Goal: Information Seeking & Learning: Check status

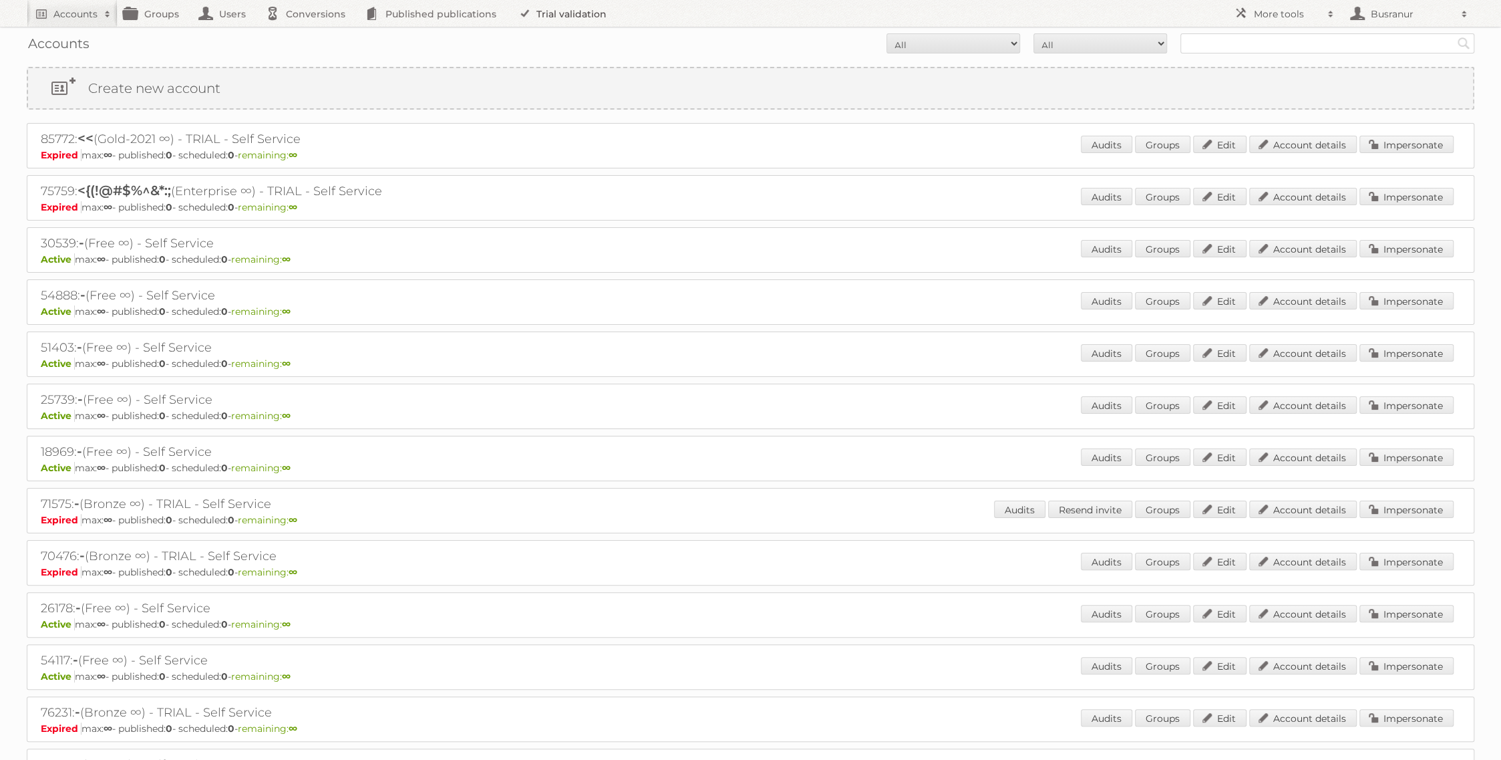
click at [541, 15] on link "Trial validation" at bounding box center [565, 13] width 110 height 27
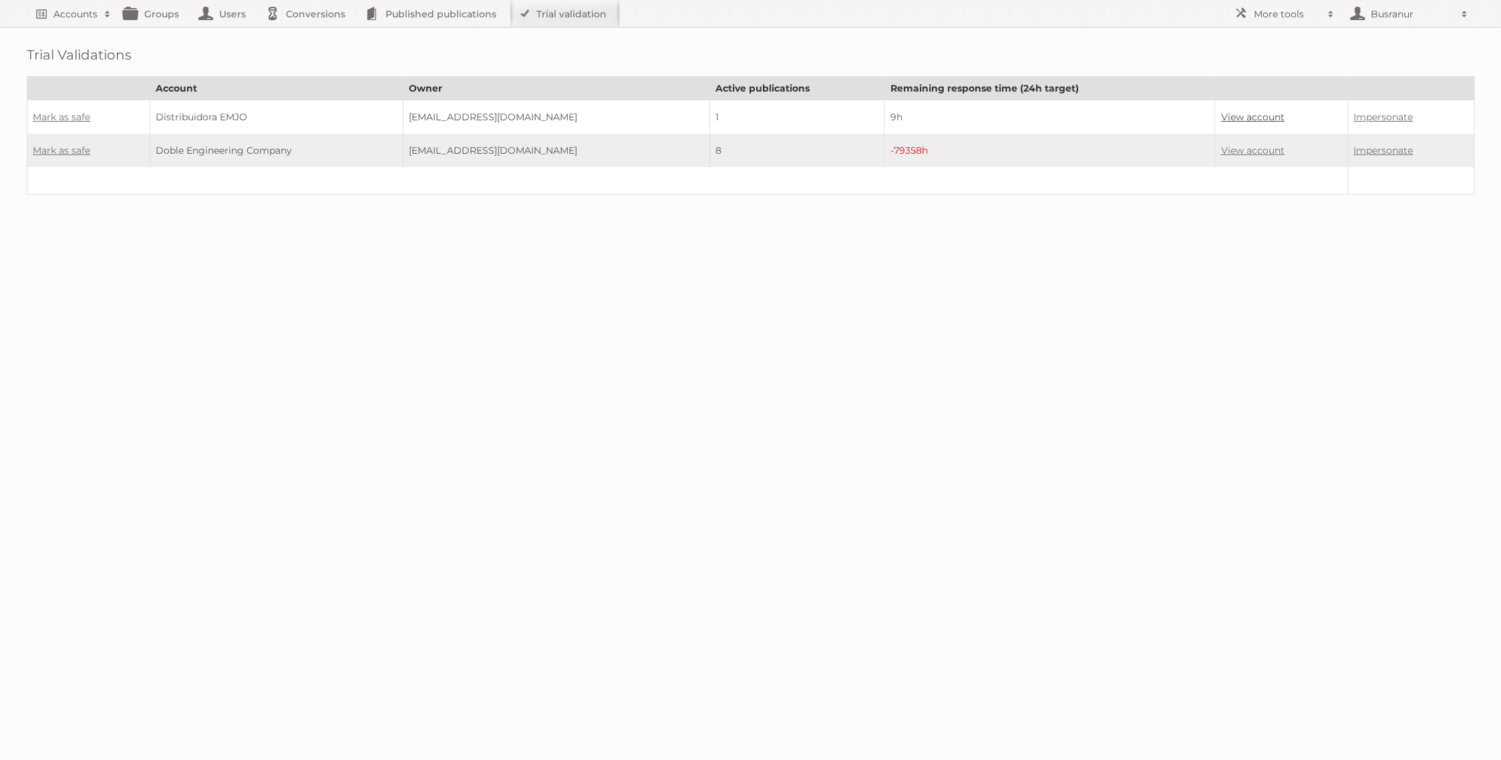
click at [1221, 114] on link "View account" at bounding box center [1252, 117] width 63 height 12
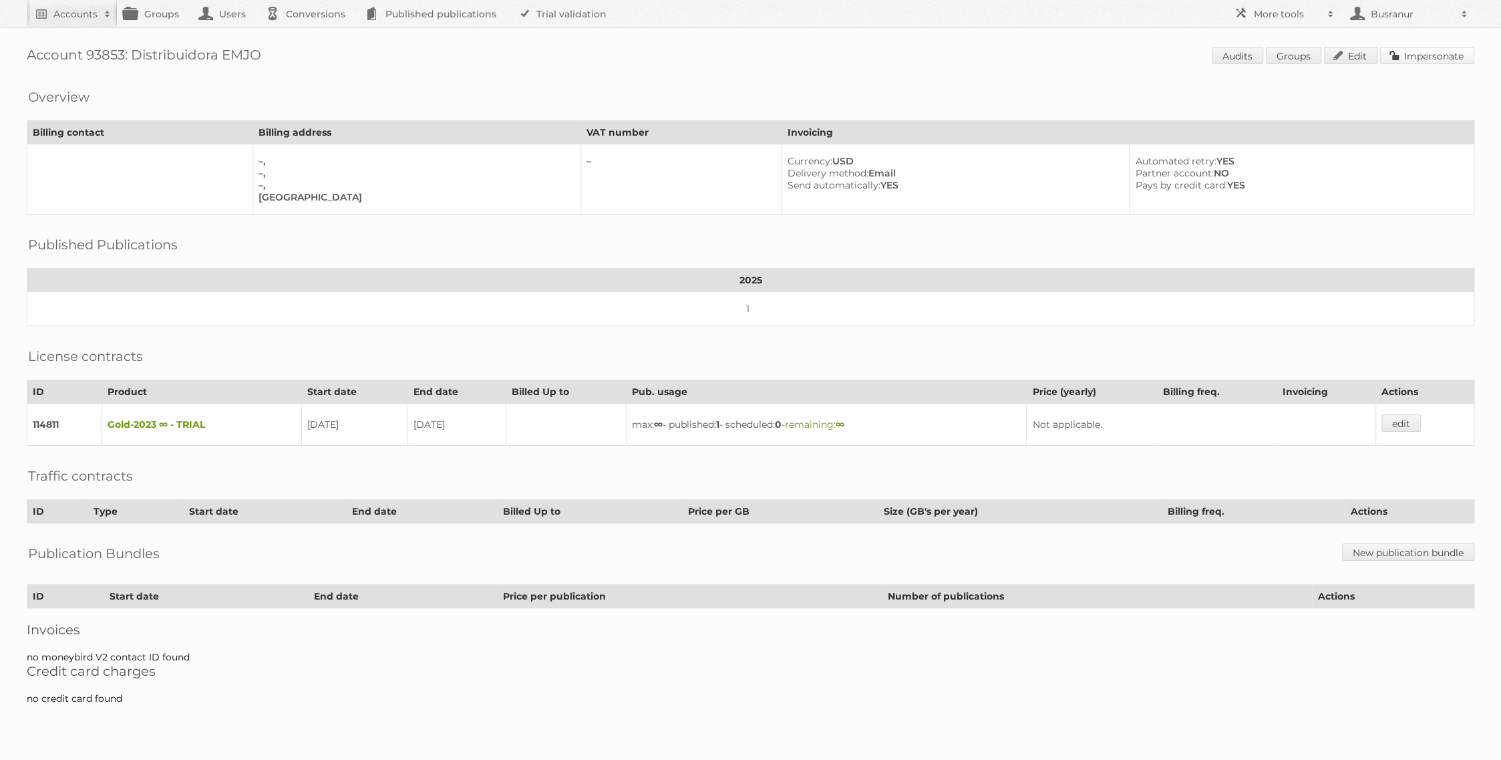
click at [1403, 53] on link "Impersonate" at bounding box center [1427, 55] width 94 height 17
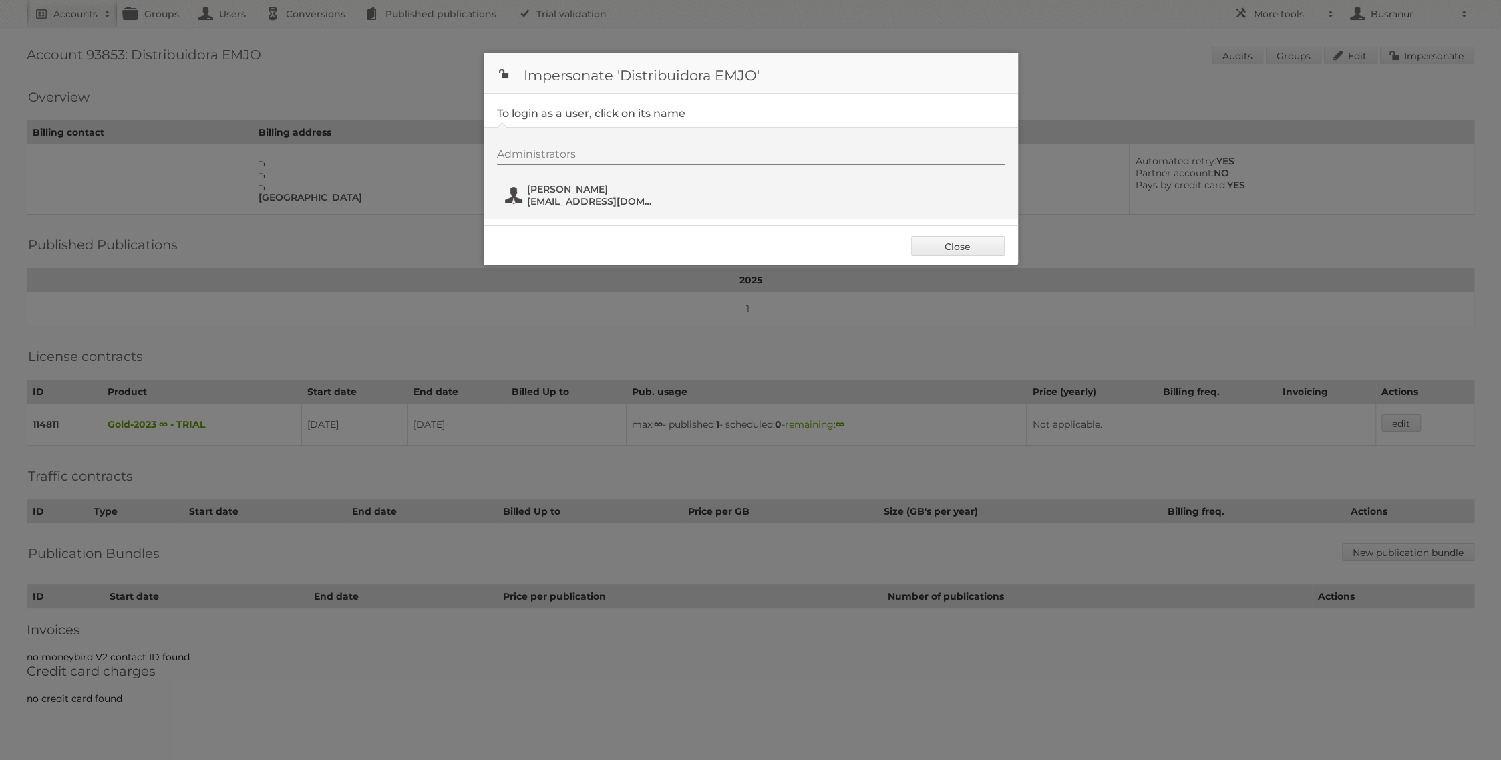
click at [588, 187] on span "Oscar rivera" at bounding box center [592, 189] width 130 height 12
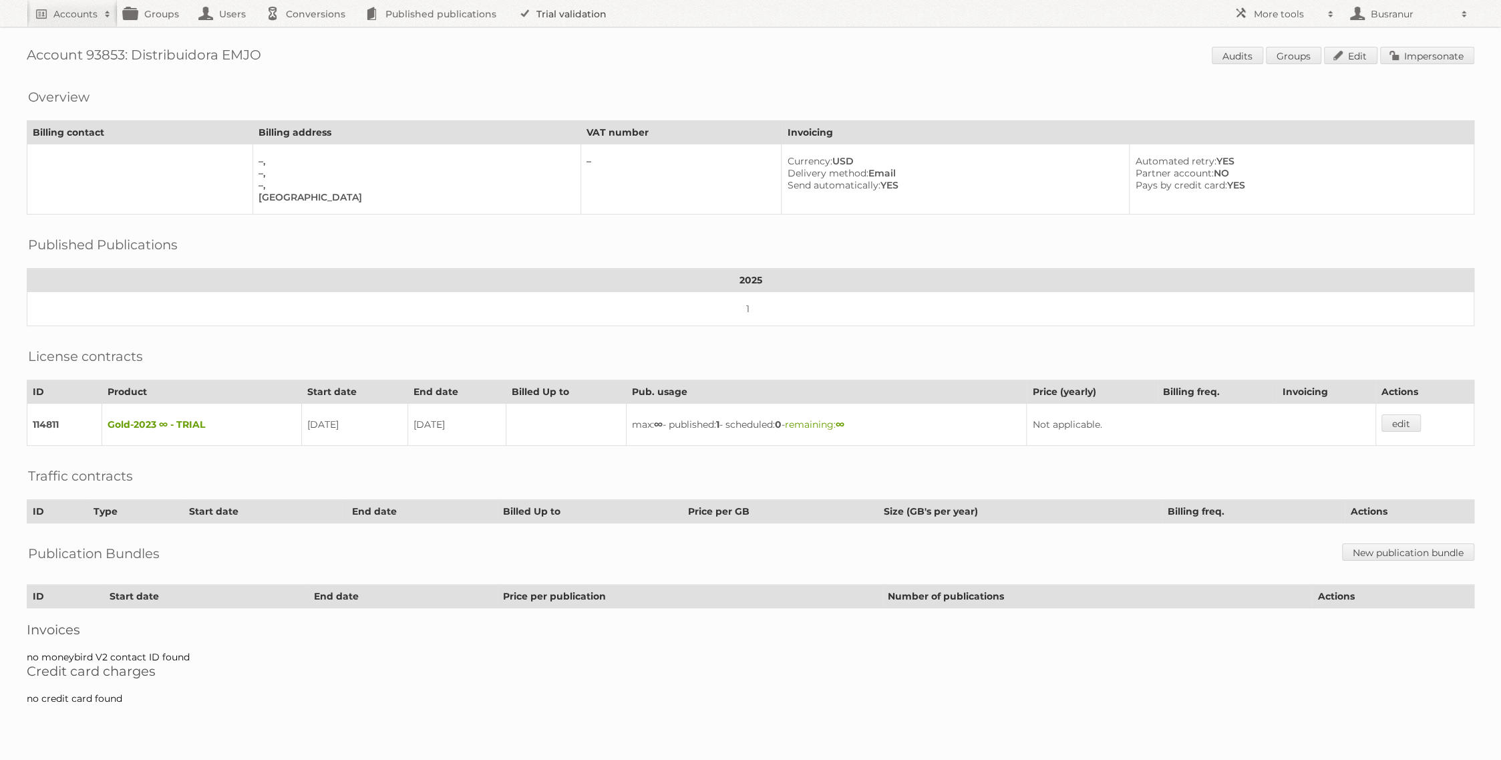
click at [587, 12] on link "Trial validation" at bounding box center [565, 13] width 110 height 27
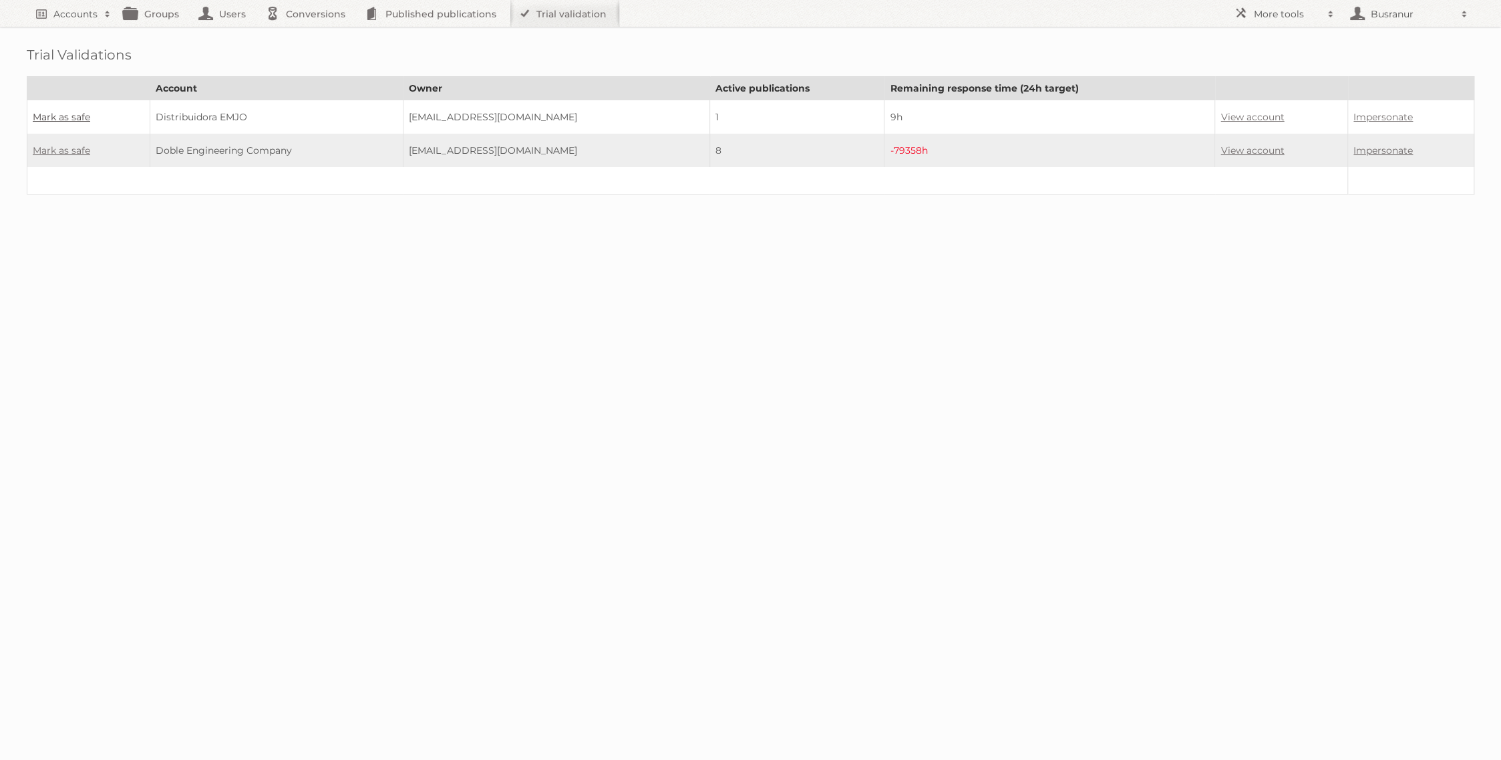
click at [71, 112] on link "Mark as safe" at bounding box center [61, 117] width 57 height 12
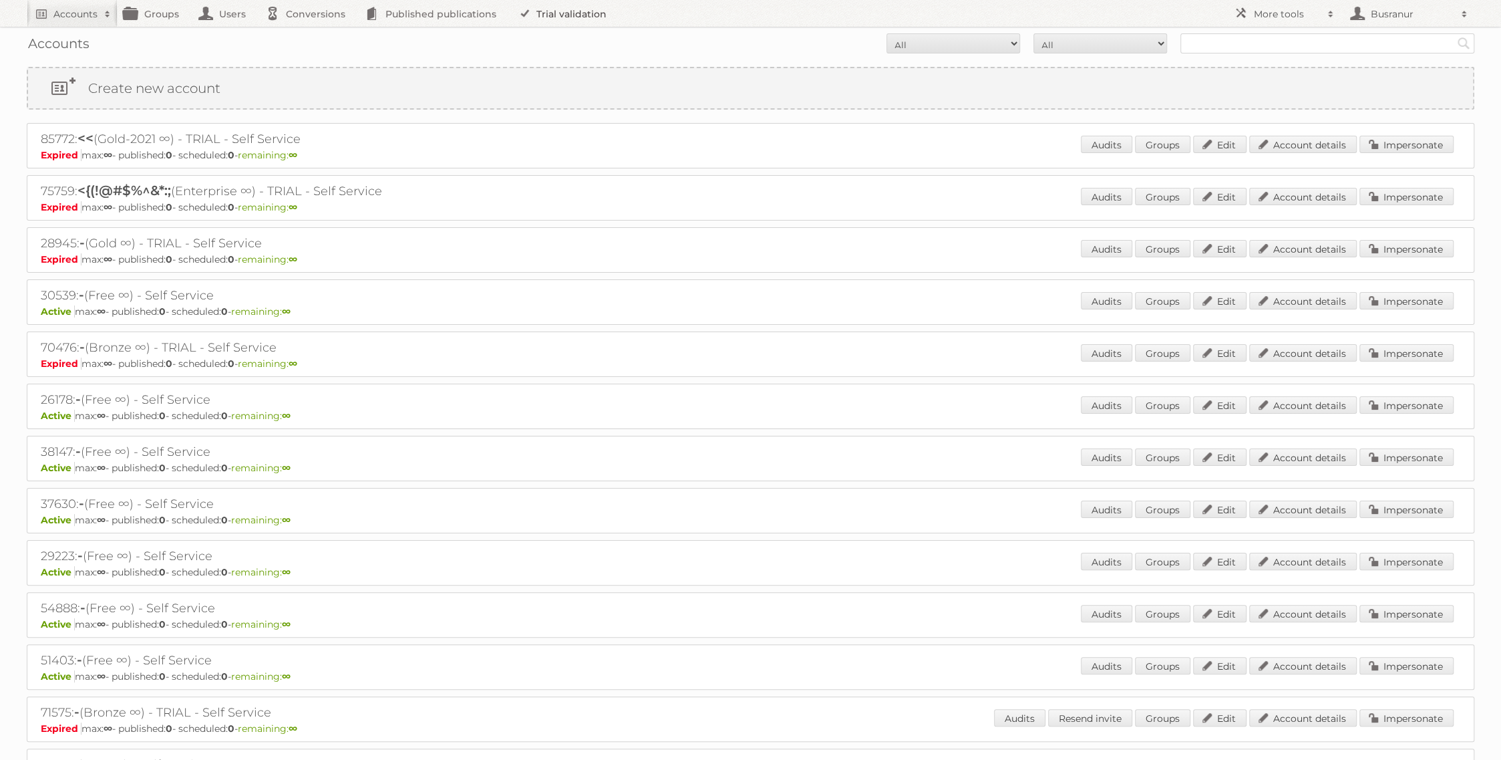
click at [573, 21] on link "Trial validation" at bounding box center [565, 13] width 110 height 27
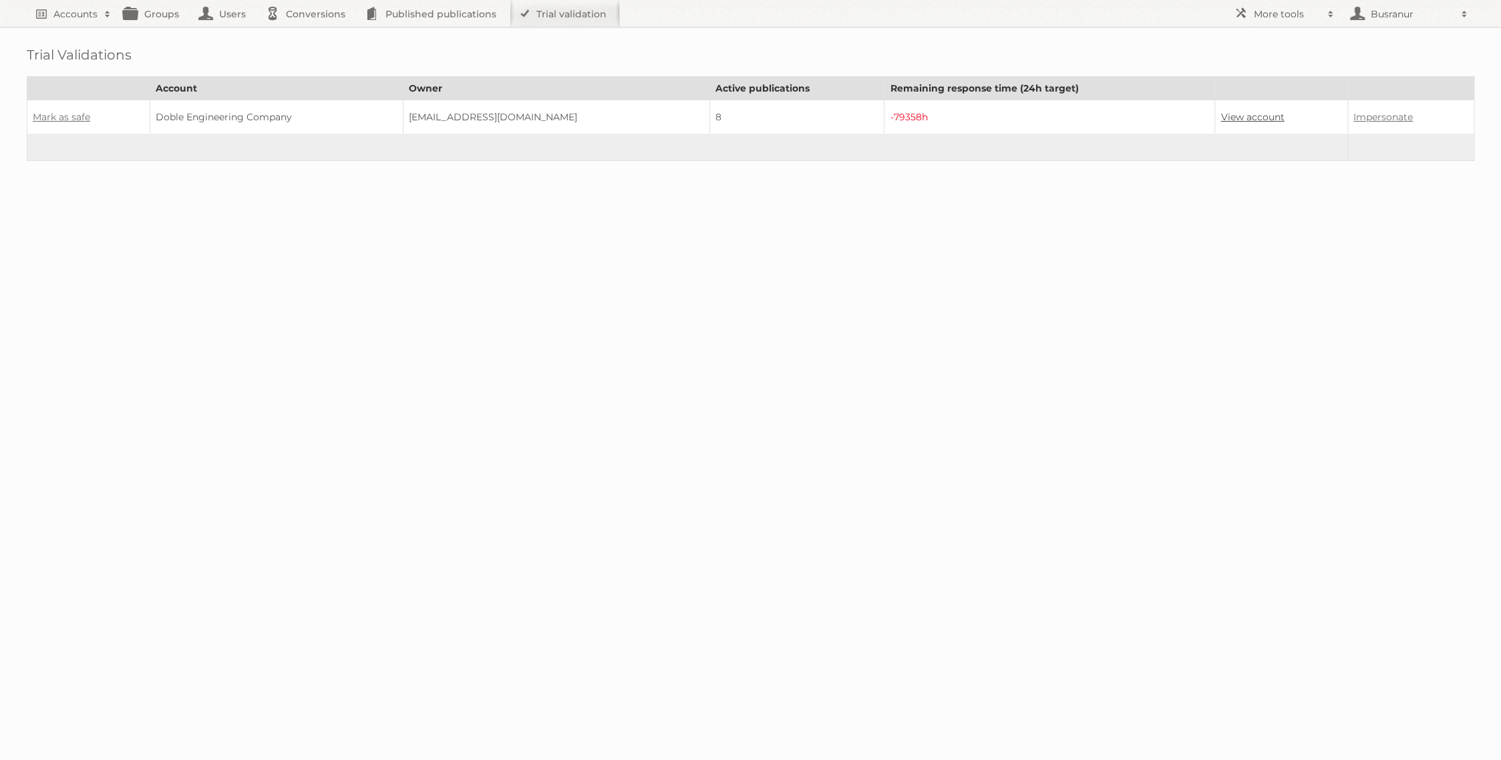
click at [1225, 113] on link "View account" at bounding box center [1252, 117] width 63 height 12
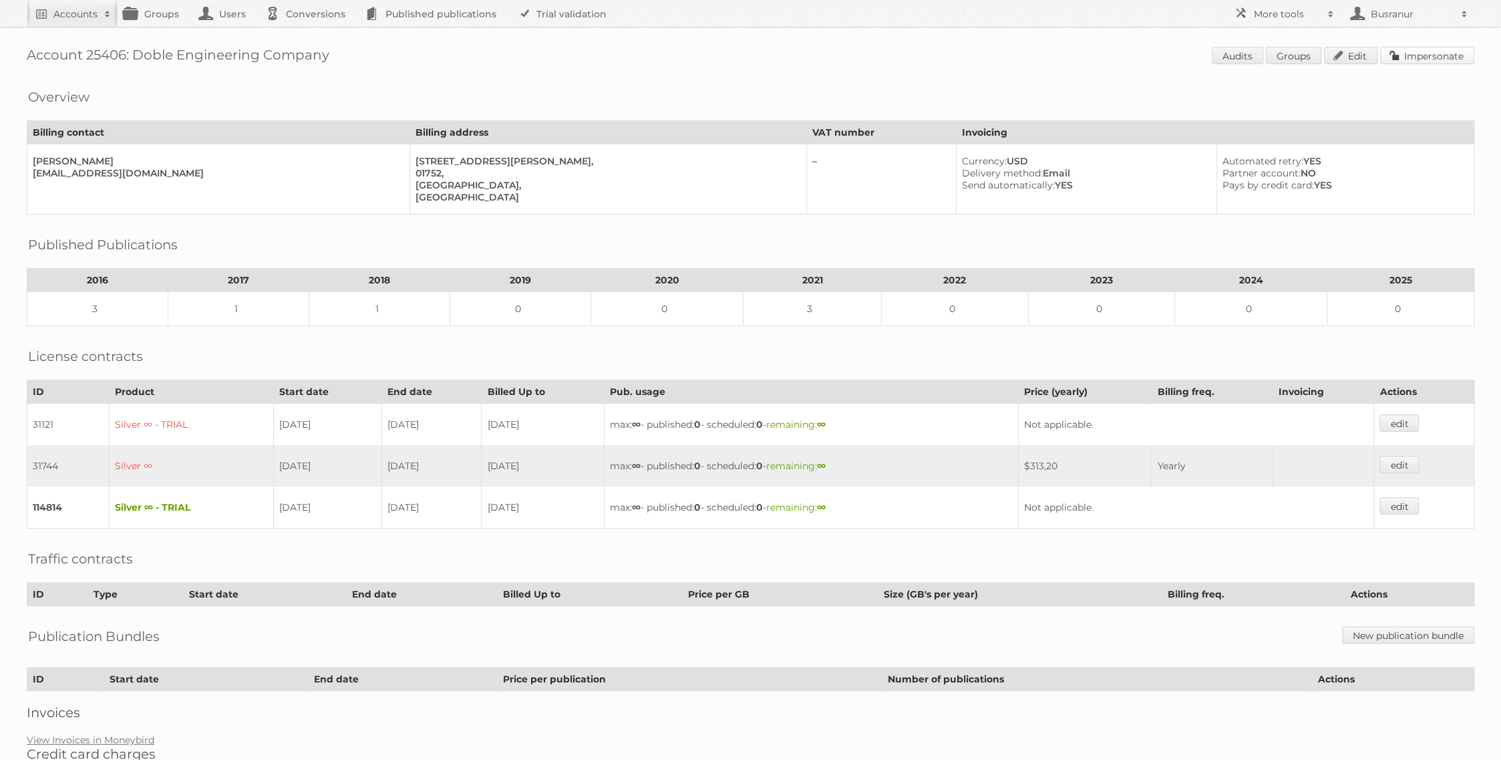
click at [1436, 53] on link "Impersonate" at bounding box center [1427, 55] width 94 height 17
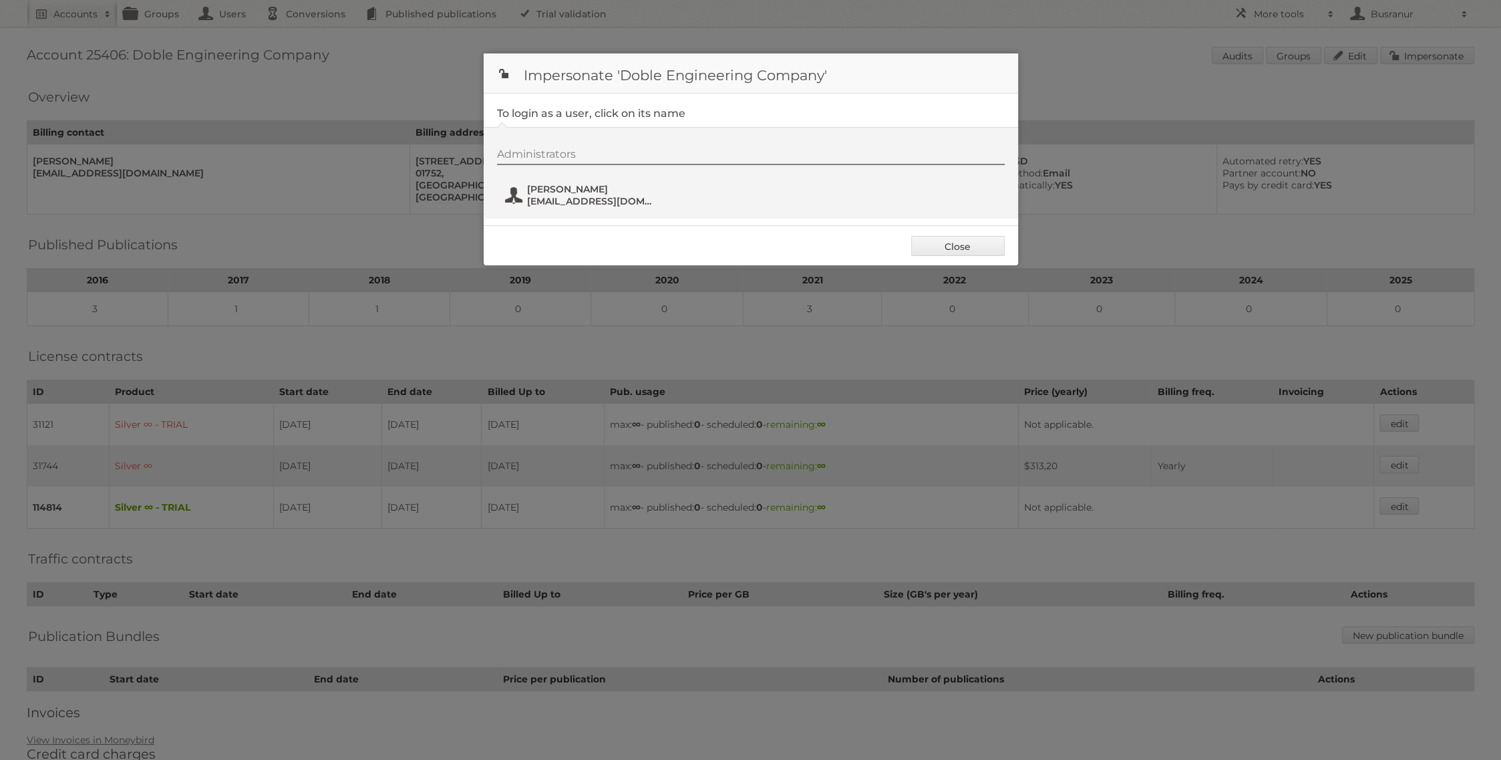
click at [562, 188] on span "Brian Smith" at bounding box center [592, 189] width 130 height 12
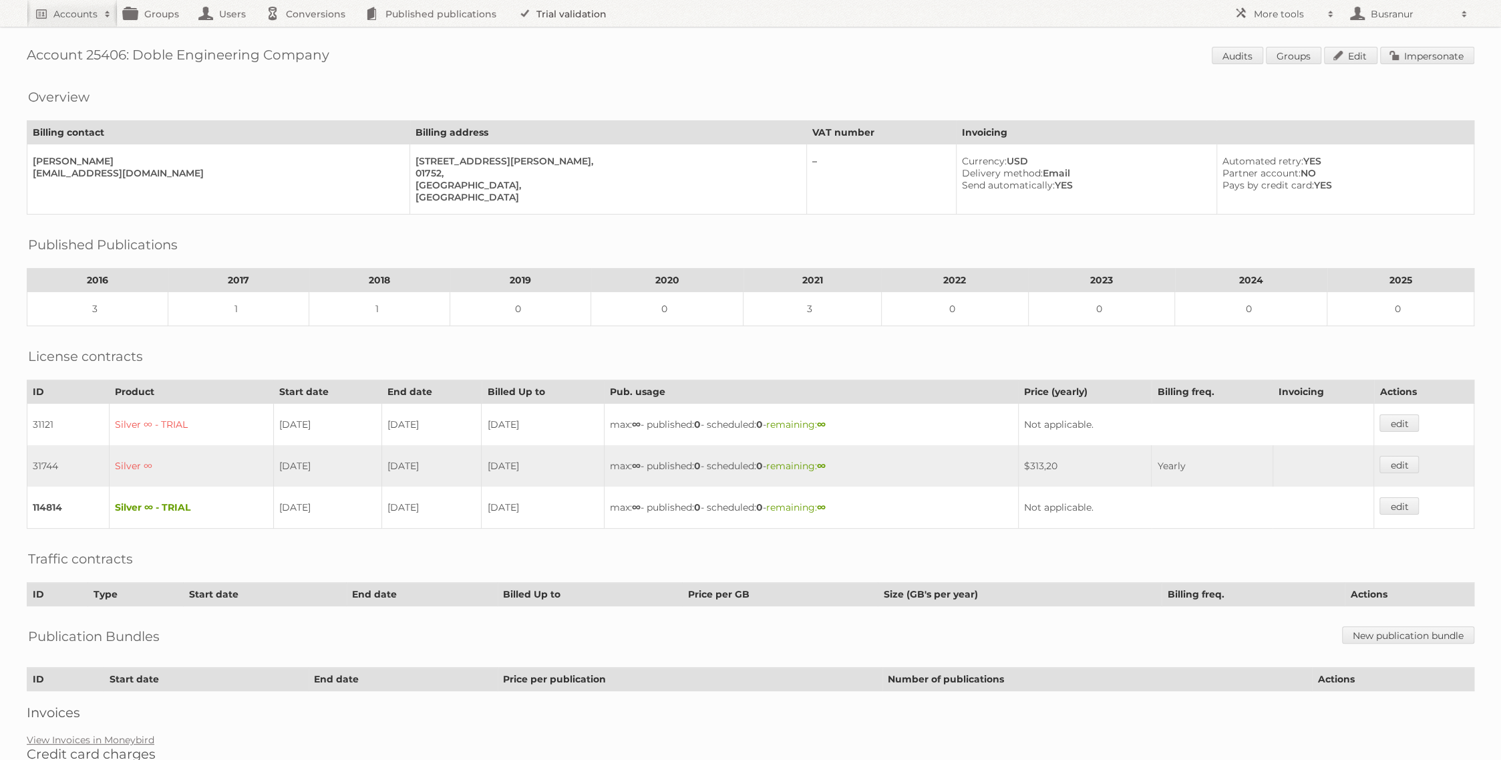
click at [573, 15] on link "Trial validation" at bounding box center [565, 13] width 110 height 27
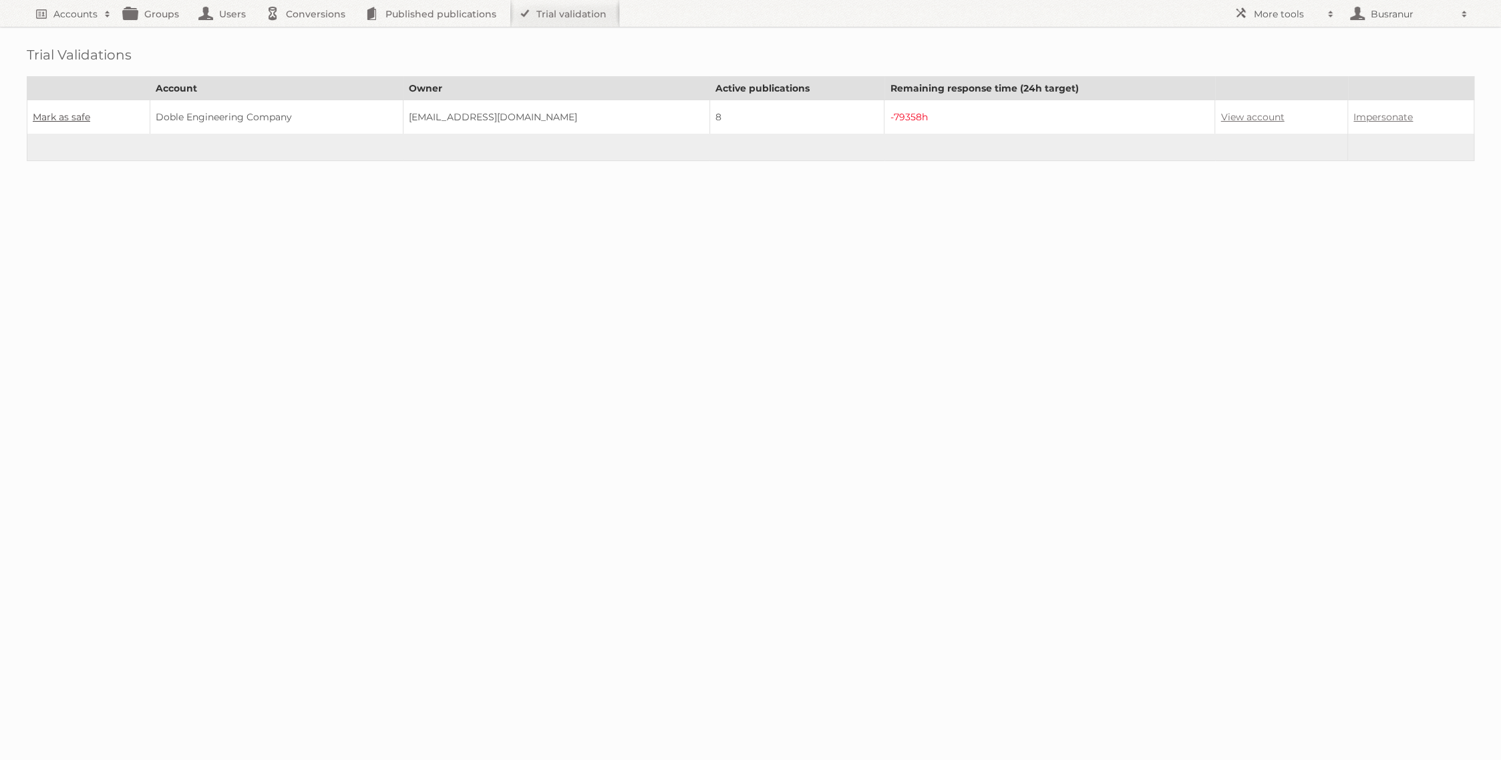
click at [42, 117] on link "Mark as safe" at bounding box center [61, 117] width 57 height 12
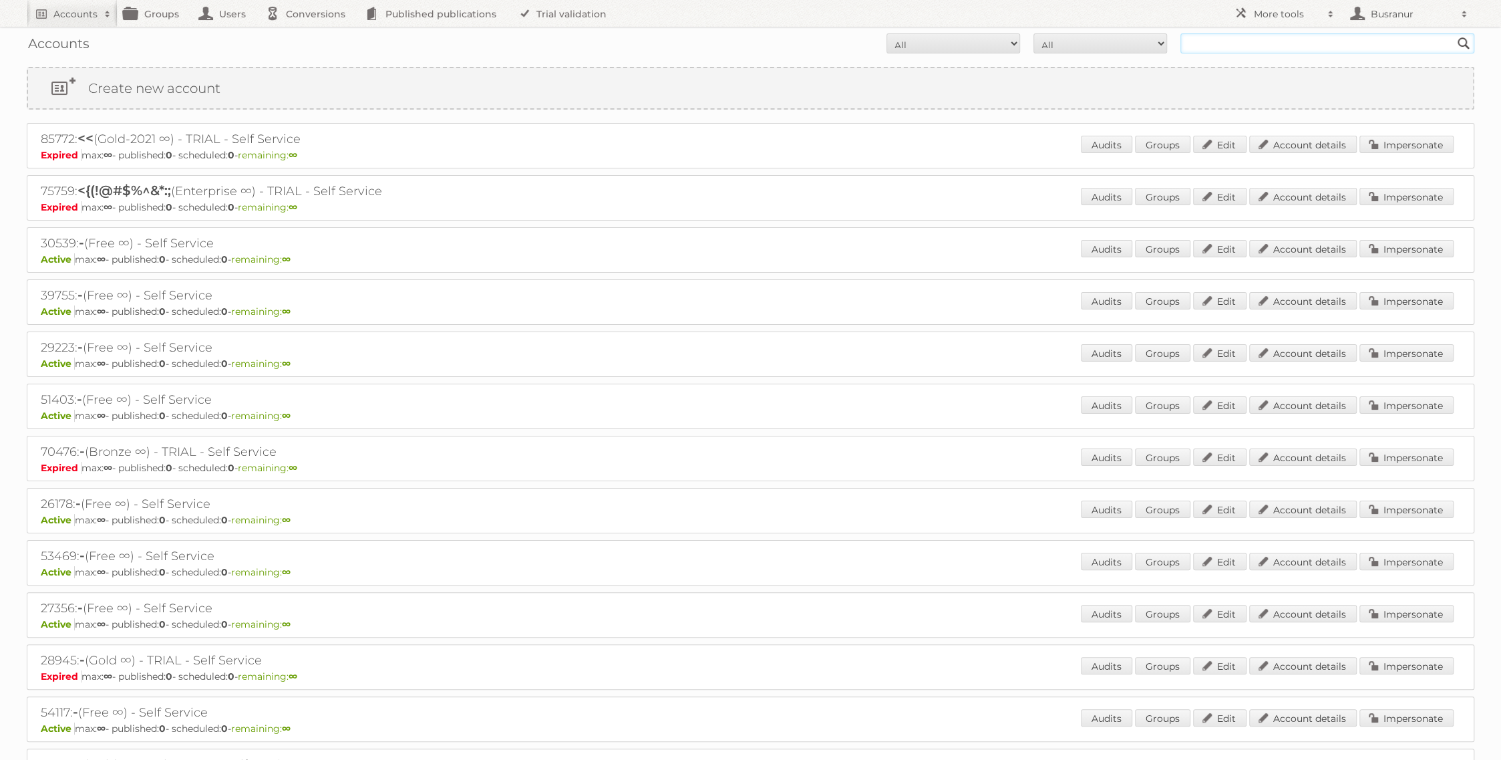
click at [1192, 49] on input "text" at bounding box center [1327, 43] width 294 height 20
paste input "[EMAIL_ADDRESS][DOMAIN_NAME]"
type input "[EMAIL_ADDRESS][DOMAIN_NAME]"
click at [1454, 33] on input "Search" at bounding box center [1464, 43] width 20 height 20
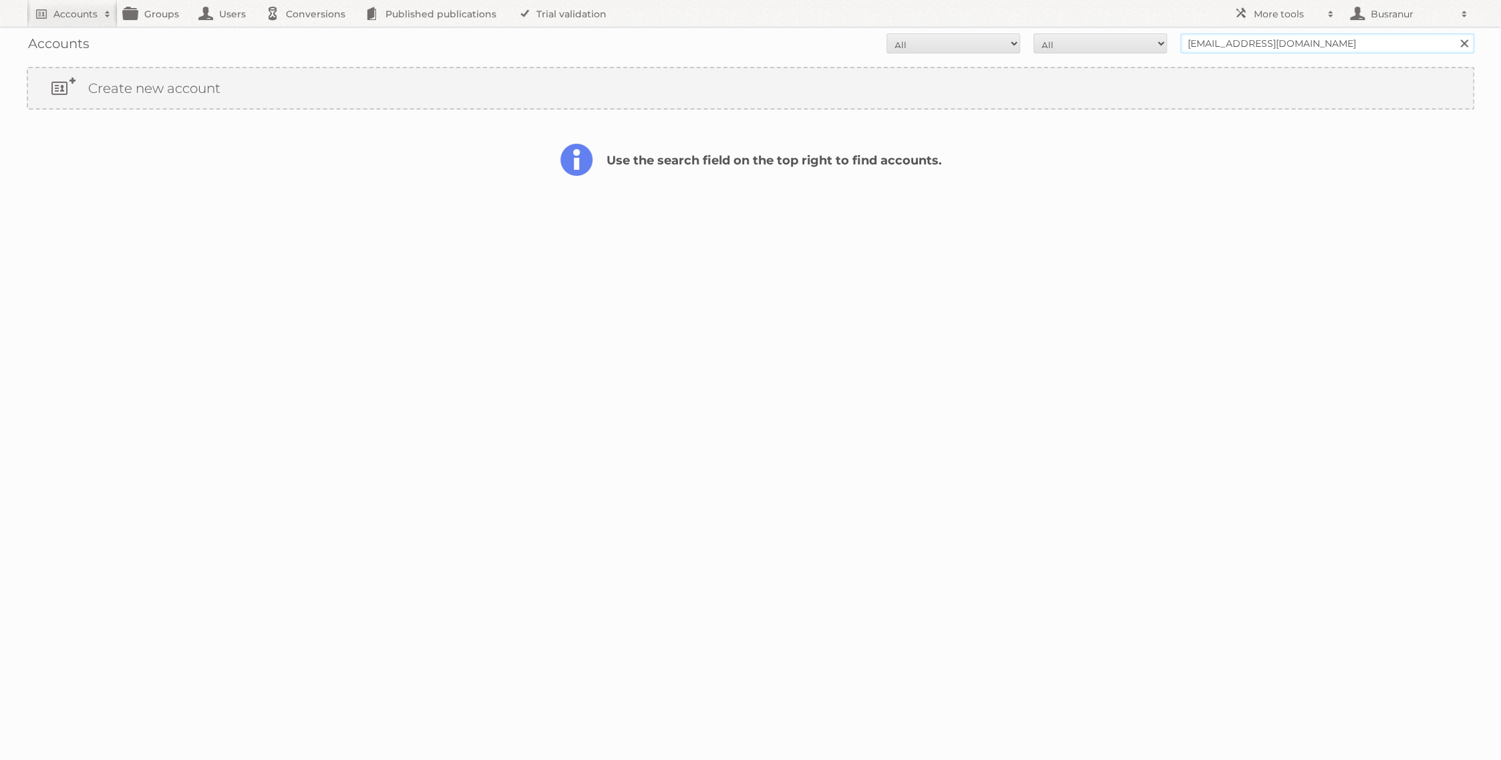
click at [1217, 46] on input "karafalto@gmail.com" at bounding box center [1327, 43] width 294 height 20
paste input "copou812@hot"
type input "copou812@hotmail.com"
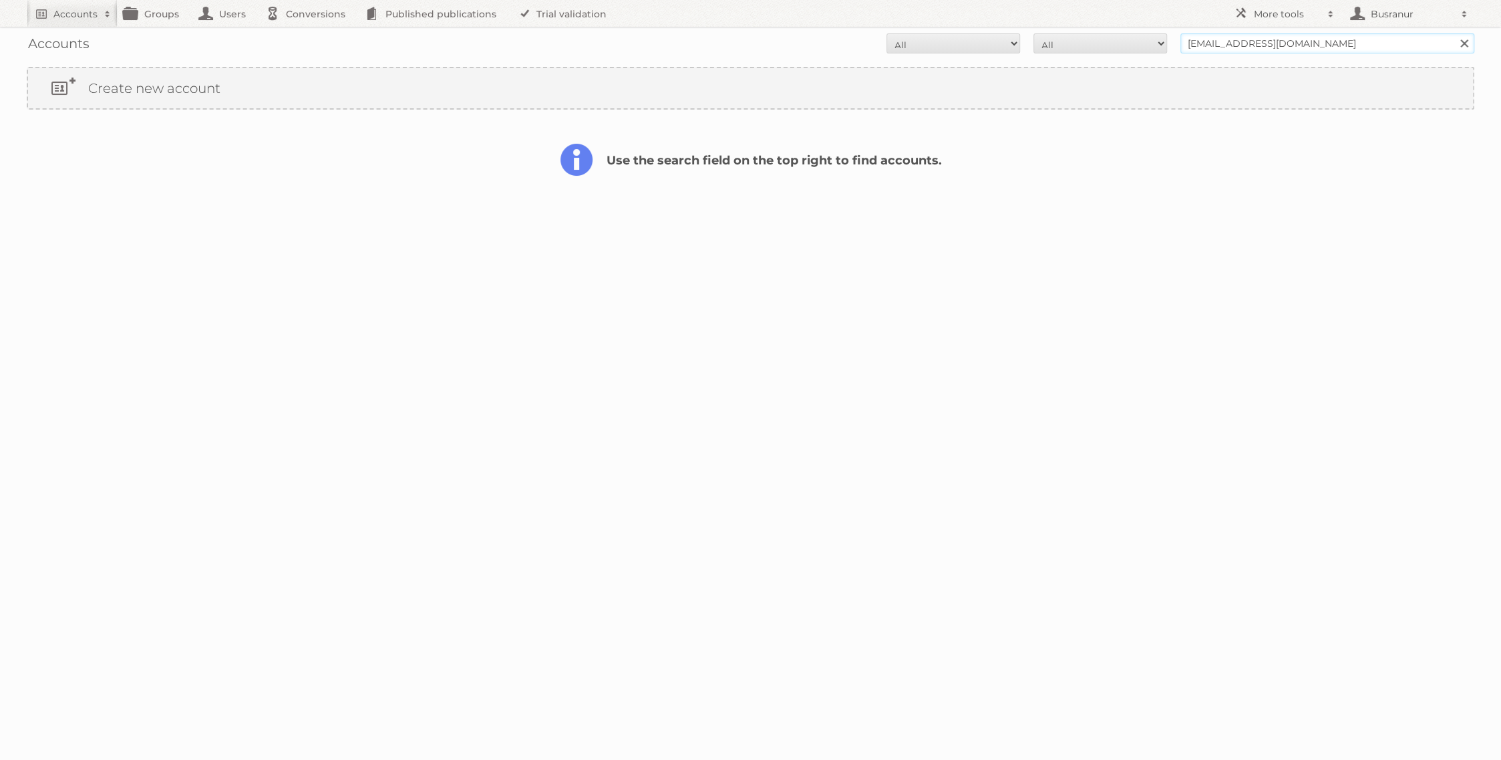
click at [1454, 33] on input "Search" at bounding box center [1464, 43] width 20 height 20
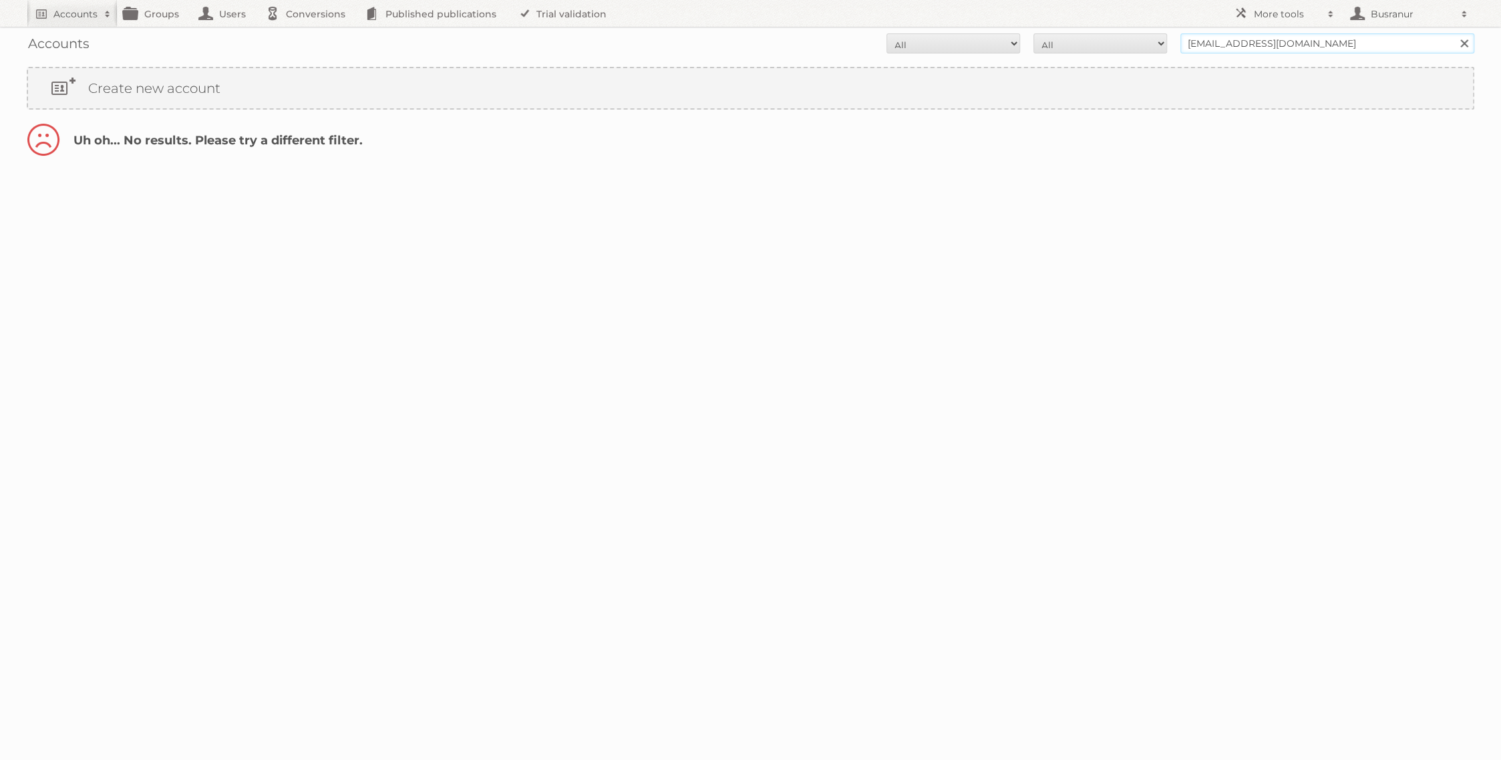
click at [1228, 44] on input "[EMAIL_ADDRESS][DOMAIN_NAME]" at bounding box center [1327, 43] width 294 height 20
click at [1228, 44] on input "copou812@hotmail.com" at bounding box center [1327, 43] width 294 height 20
paste input "atesd72@yahoo"
type input "coatesd72@yahoo.com"
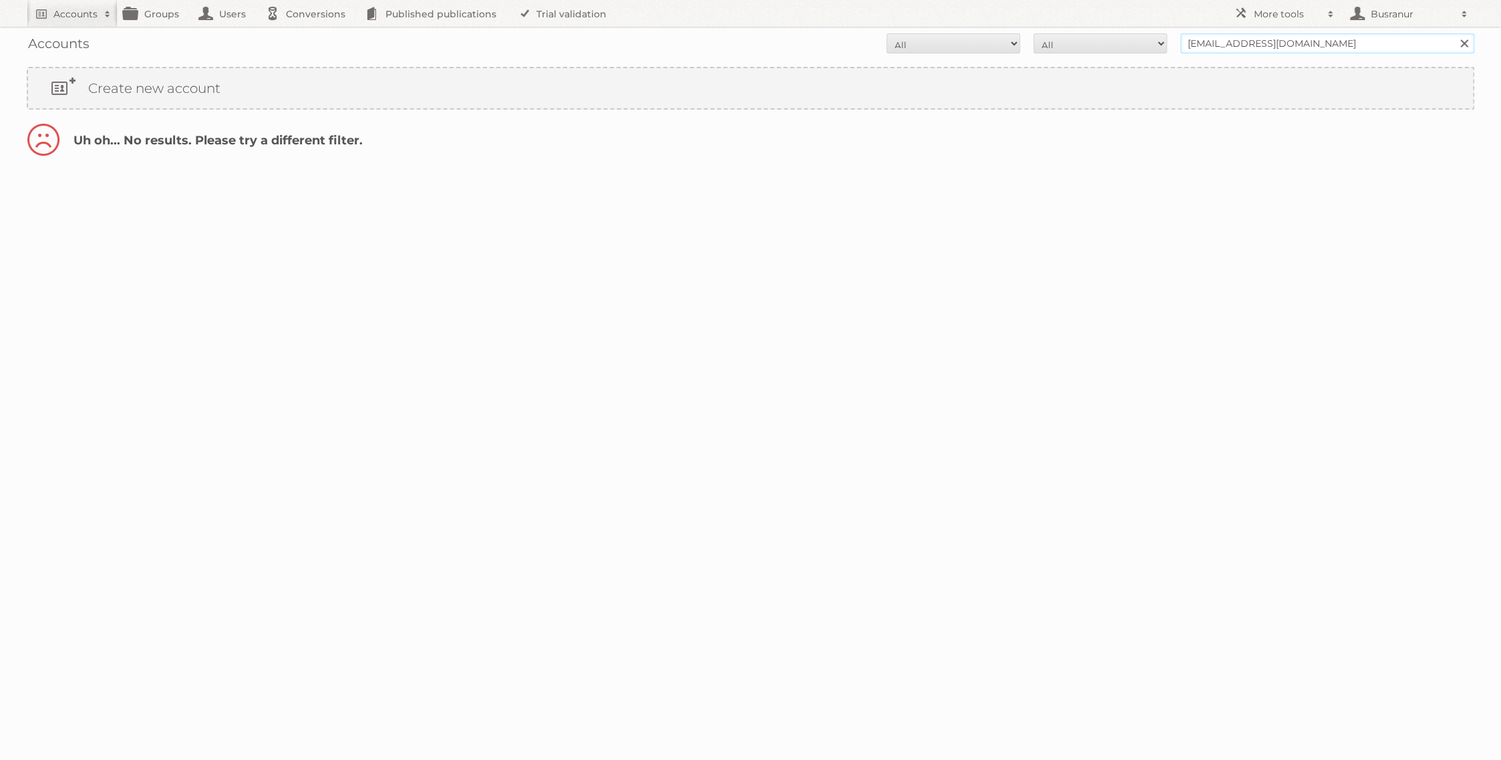
click at [1454, 33] on input "Search" at bounding box center [1464, 43] width 20 height 20
click at [1196, 48] on input "coatesd72@yahoo.com" at bounding box center [1327, 43] width 294 height 20
paste input "a.lambrogeorgos@mediacube.gr"
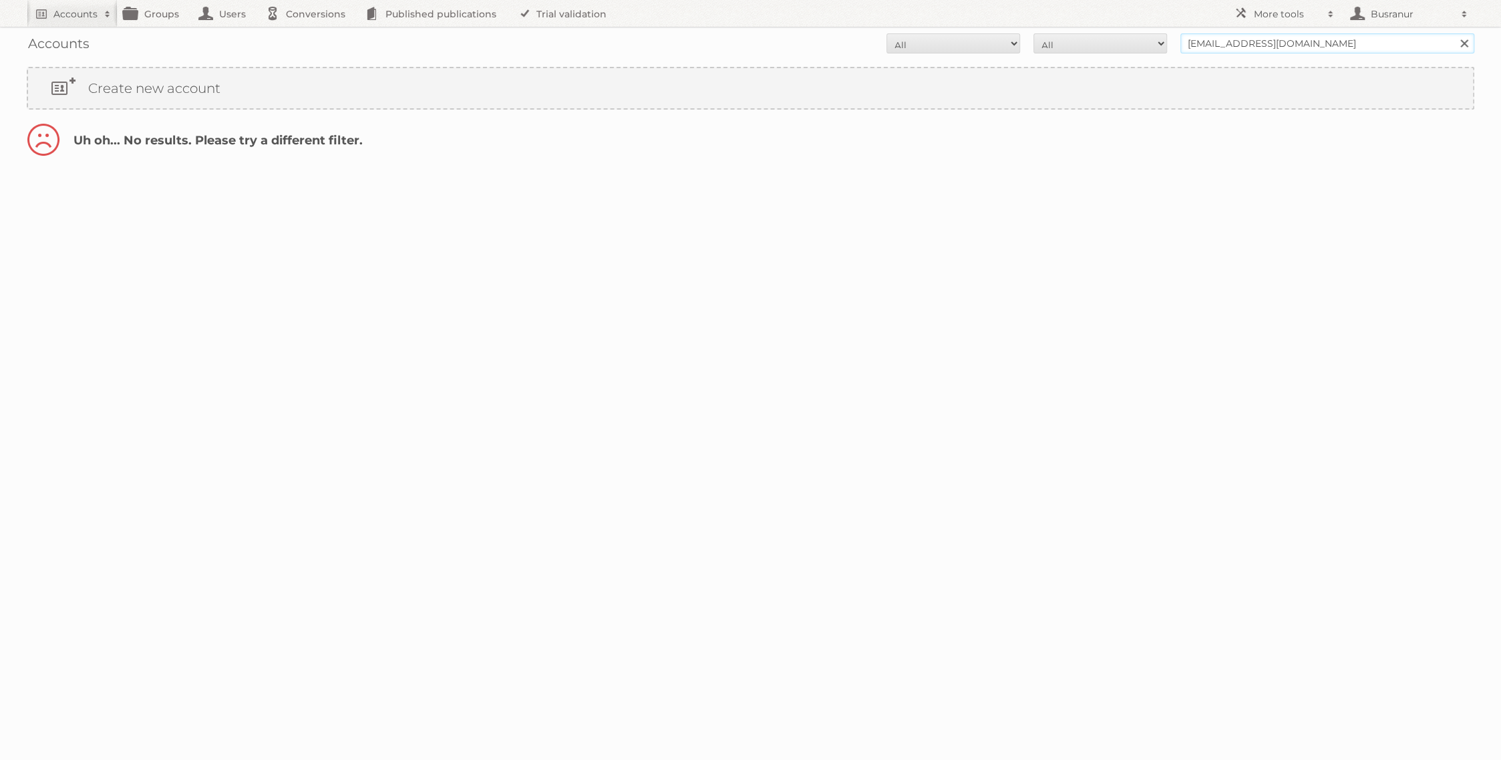
type input "a.lambrogeorgos@mediacube.gr"
click at [1454, 33] on input "Search" at bounding box center [1464, 43] width 20 height 20
click at [1315, 136] on link "Account details" at bounding box center [1303, 144] width 108 height 17
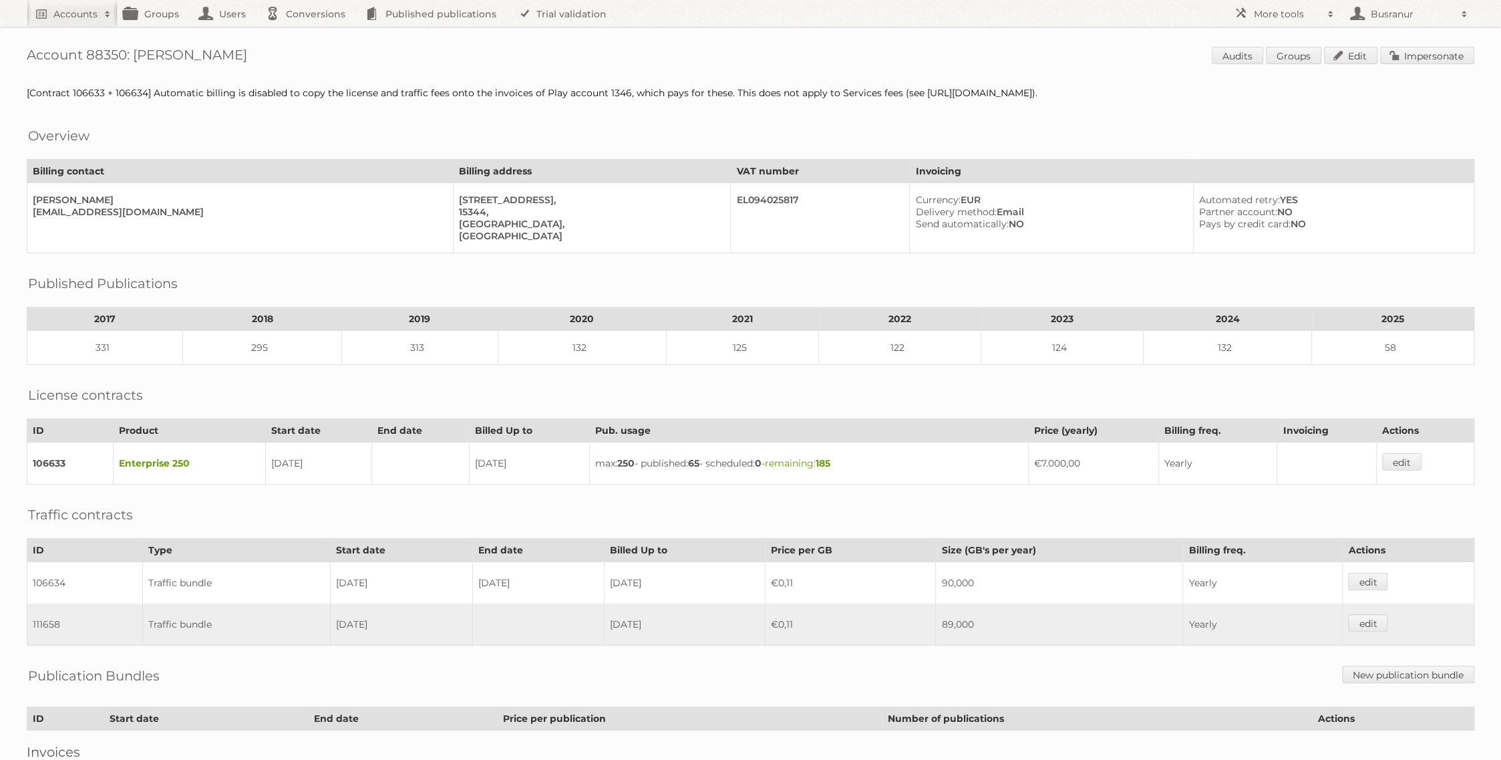
drag, startPoint x: 243, startPoint y: 55, endPoint x: 135, endPoint y: 54, distance: 108.2
click at [135, 54] on h1 "Account 88350: [PERSON_NAME] Audits Groups Edit Impersonate" at bounding box center [751, 57] width 1448 height 20
copy h1 "[PERSON_NAME]"
click at [1413, 55] on link "Impersonate" at bounding box center [1427, 55] width 94 height 17
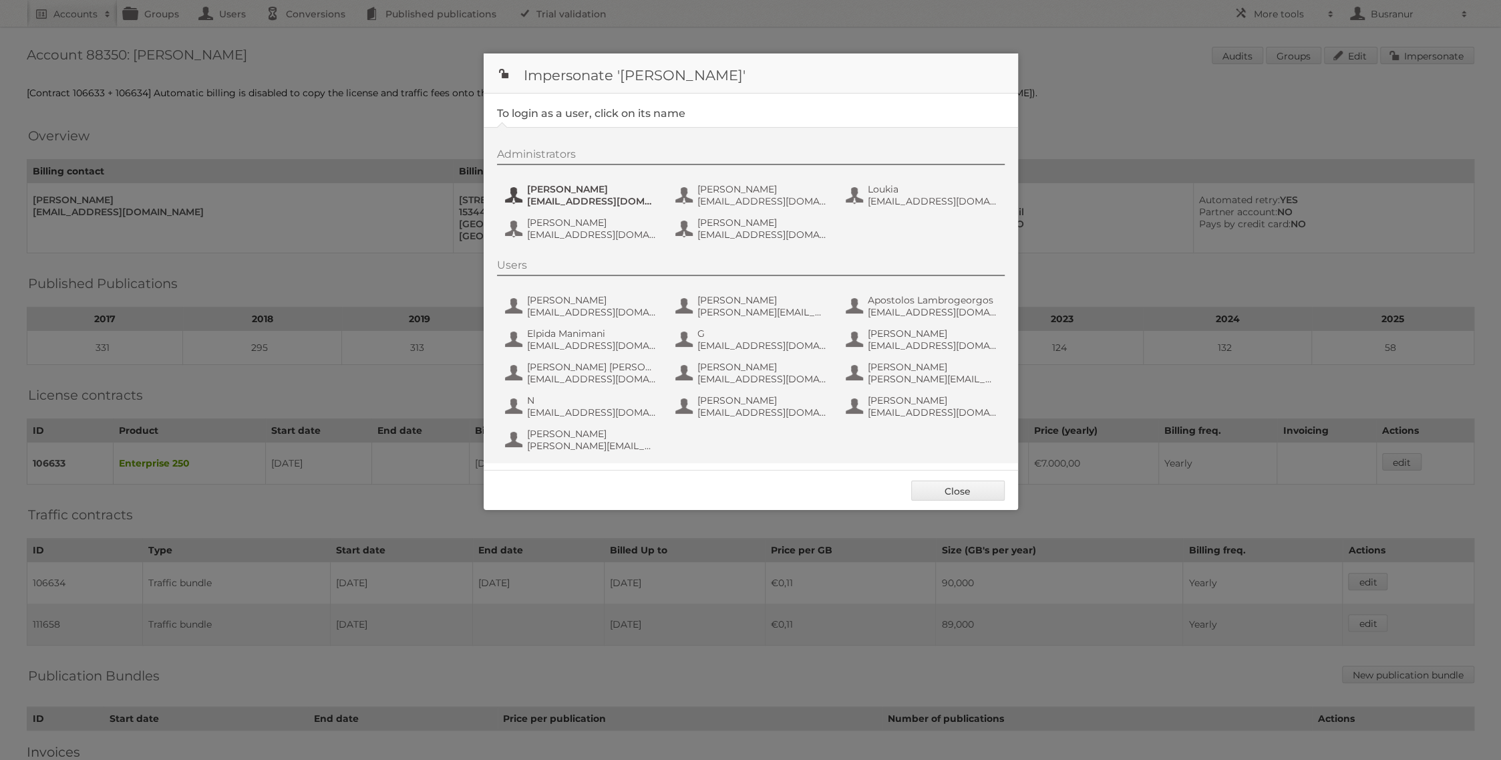
click at [581, 190] on span "Adelina Toma" at bounding box center [592, 189] width 130 height 12
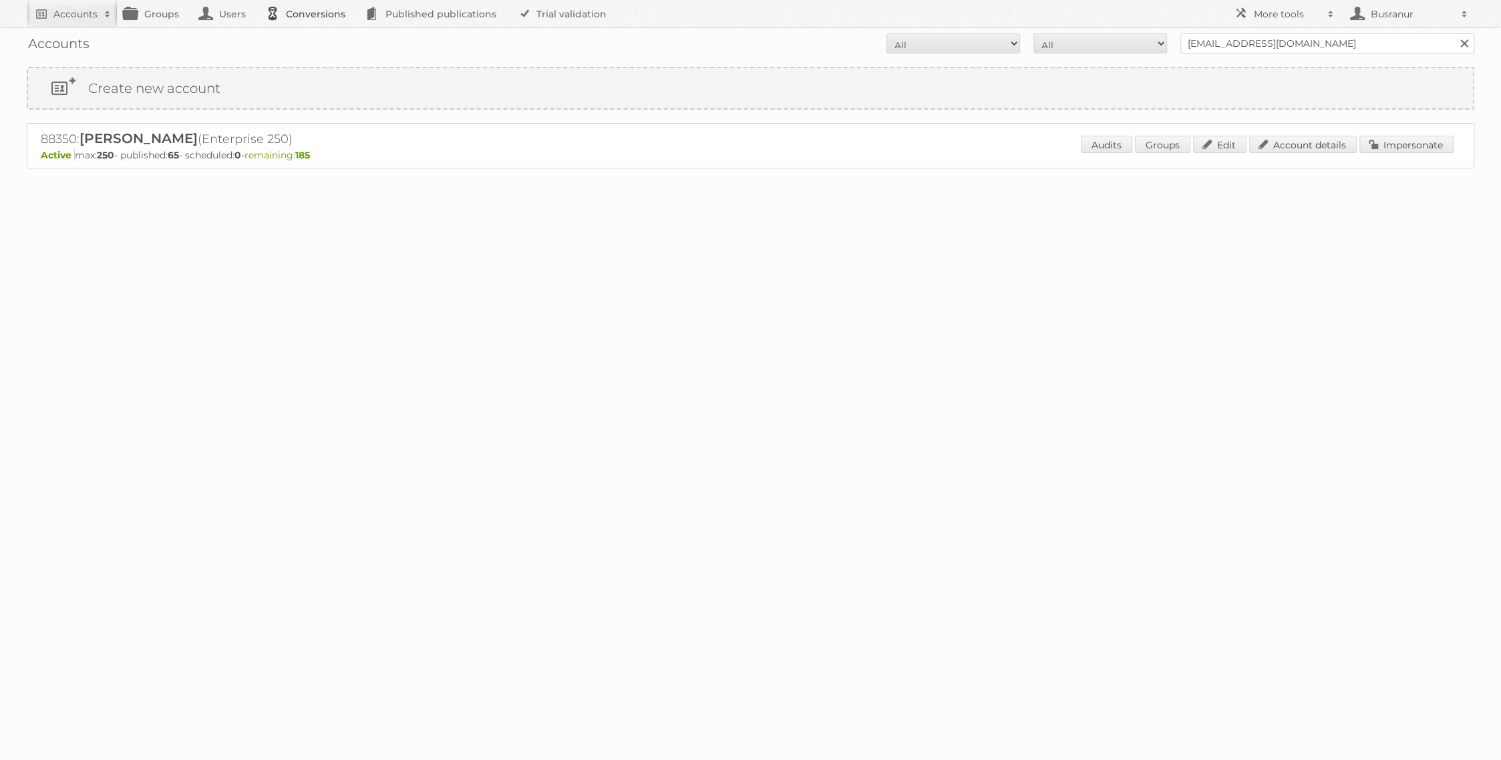
click at [323, 15] on link "Conversions" at bounding box center [309, 13] width 100 height 27
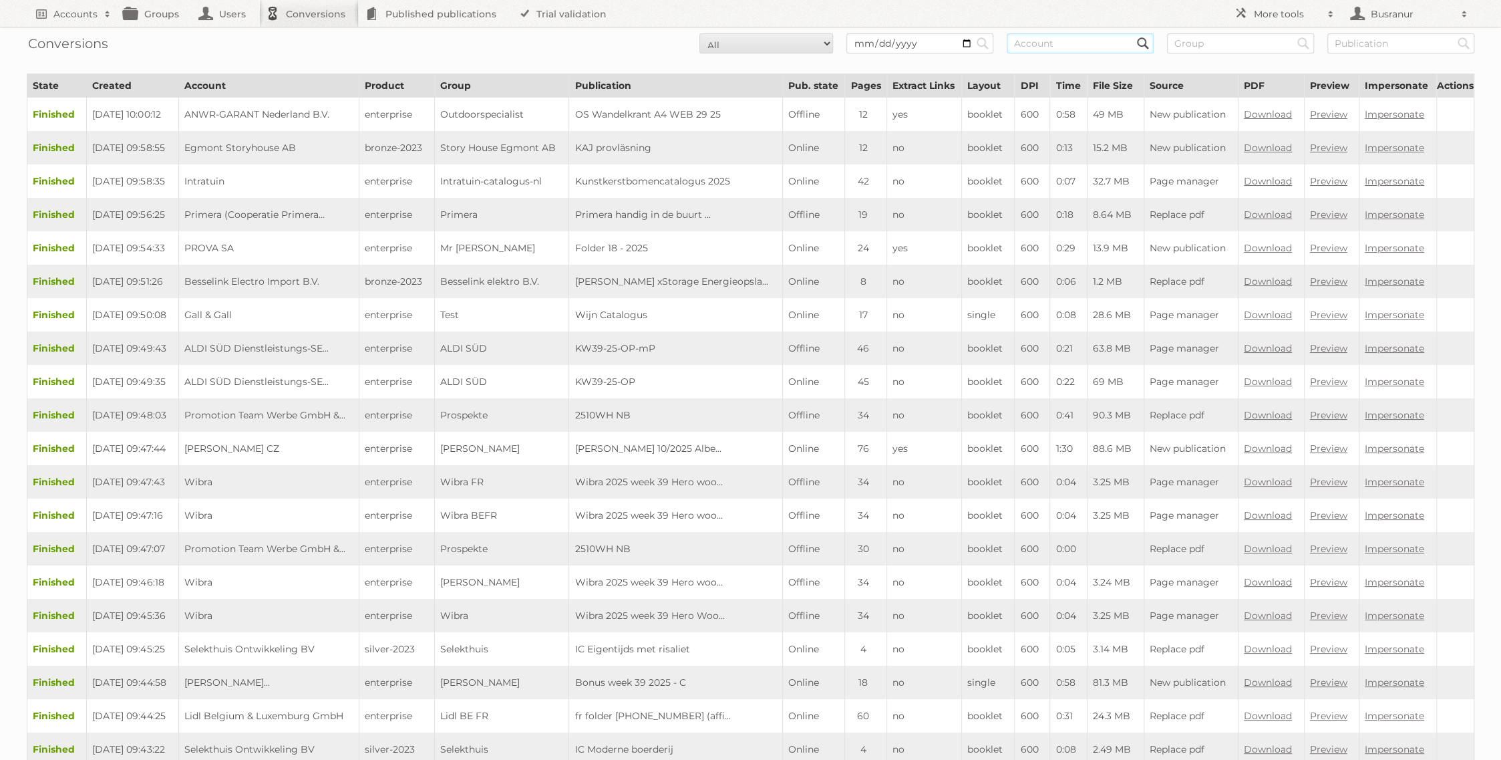
click at [1047, 49] on input "text" at bounding box center [1080, 43] width 147 height 20
paste input "[PERSON_NAME]"
type input "[PERSON_NAME]"
click at [973, 33] on input "Search" at bounding box center [983, 43] width 20 height 20
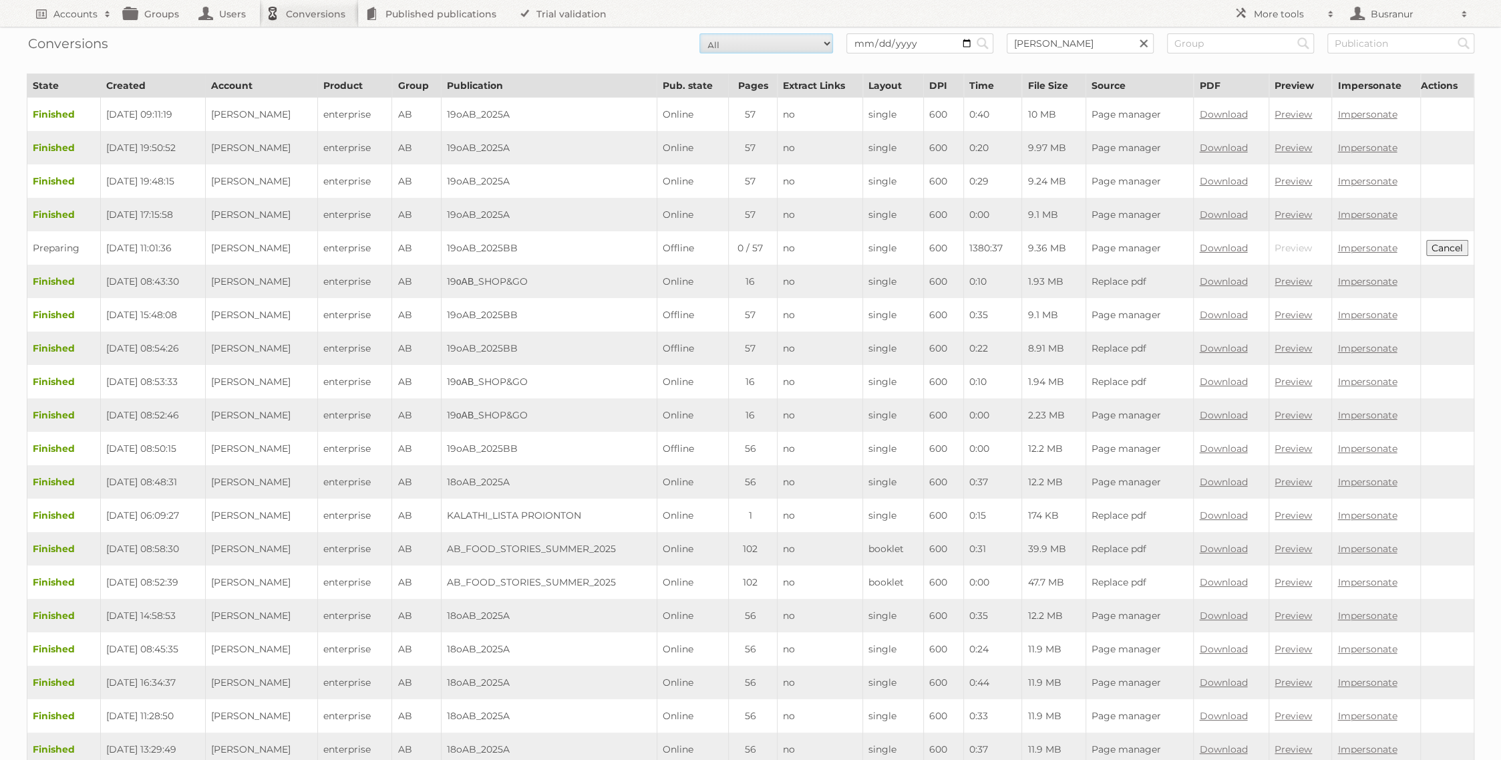
click at [781, 51] on select "All New Preparing Converting Finished Canceled Failed" at bounding box center [766, 43] width 134 height 20
select select "converting"
click at [699, 33] on select "All New Preparing Converting Finished Canceled Failed" at bounding box center [766, 43] width 134 height 20
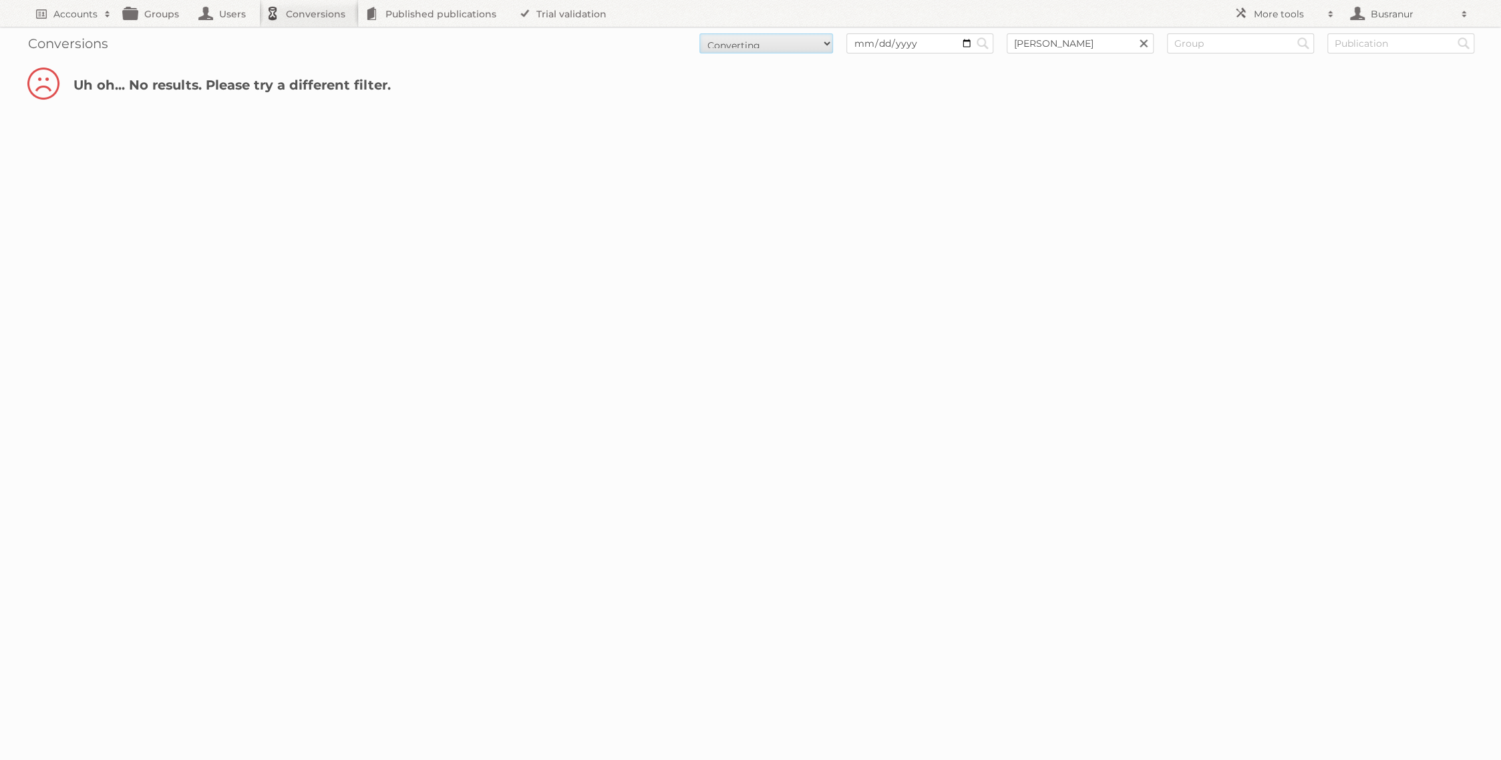
click at [788, 39] on select "All New Preparing Converting Finished Canceled Failed" at bounding box center [766, 43] width 134 height 20
select select "finished"
click at [699, 33] on select "All New Preparing Converting Finished Canceled Failed" at bounding box center [766, 43] width 134 height 20
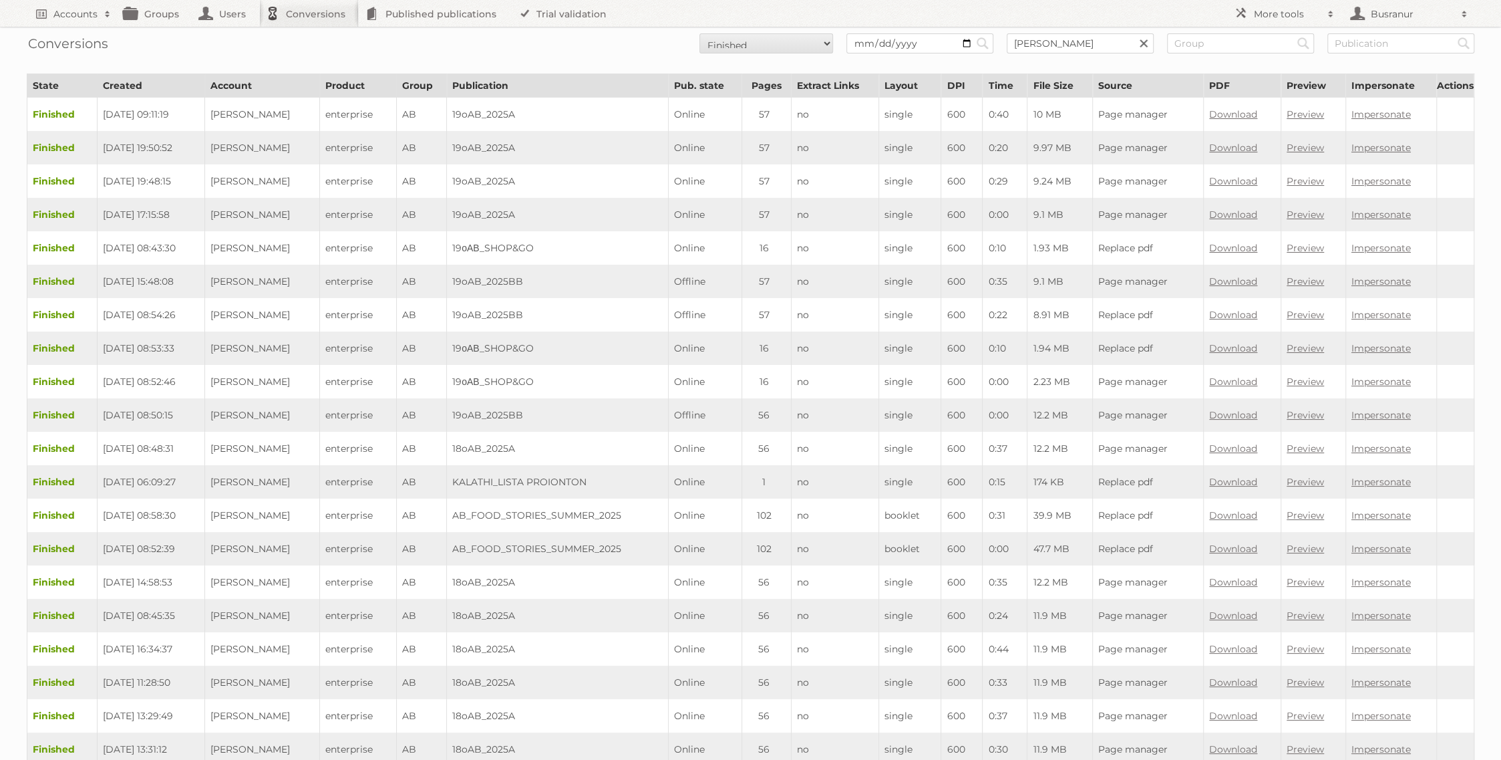
select select "canceled"
click at [699, 33] on select "All New Preparing Converting Finished Canceled Failed" at bounding box center [766, 43] width 134 height 20
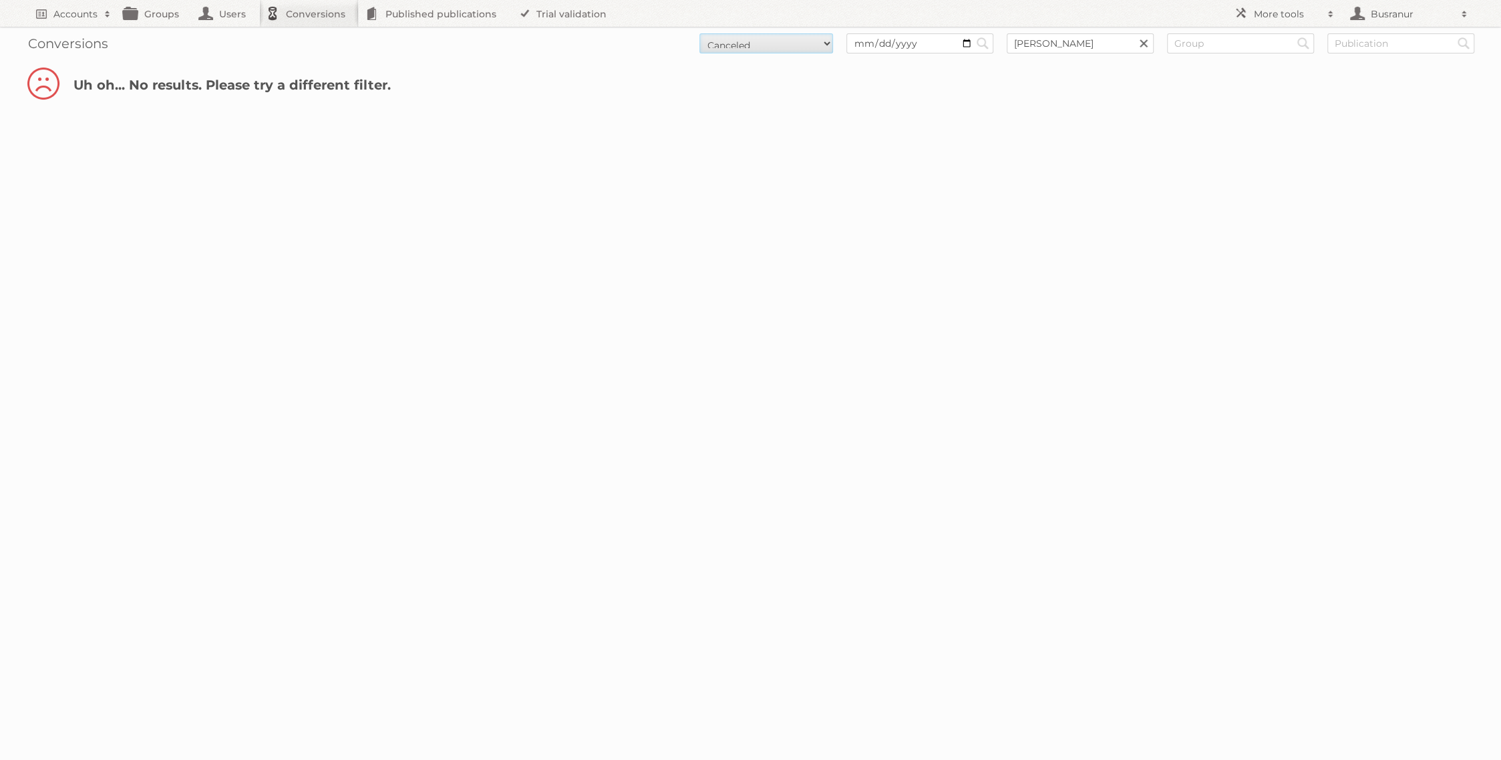
click at [768, 42] on select "All New Preparing Converting Finished Canceled Failed" at bounding box center [766, 43] width 134 height 20
click at [422, 15] on link "Published publications" at bounding box center [434, 13] width 151 height 27
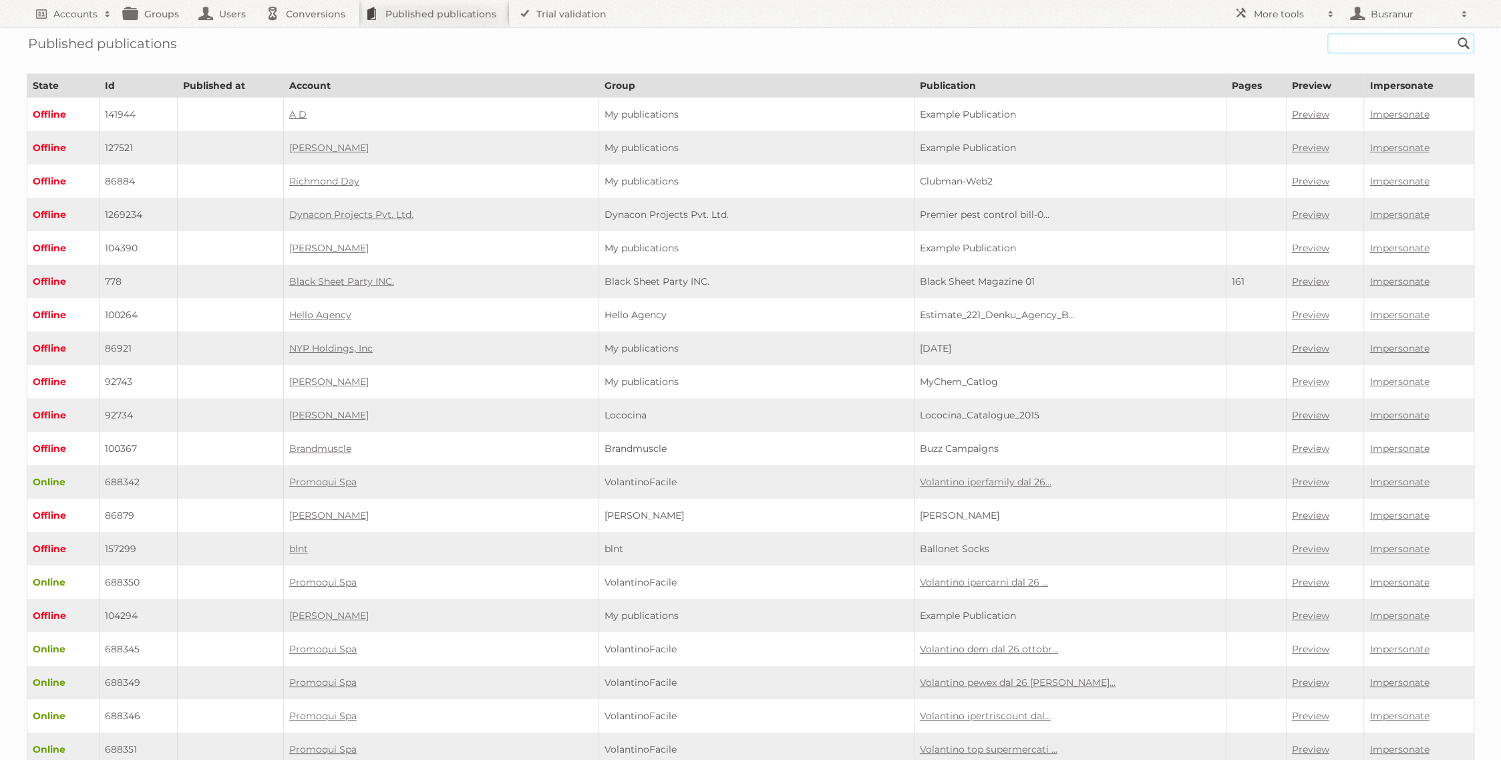
click at [1347, 47] on input "text" at bounding box center [1400, 43] width 147 height 20
paste input "19oAB_2025A"
type input "19oAB_2025A"
click at [1454, 33] on input "Search" at bounding box center [1464, 43] width 20 height 20
